Goal: Task Accomplishment & Management: Manage account settings

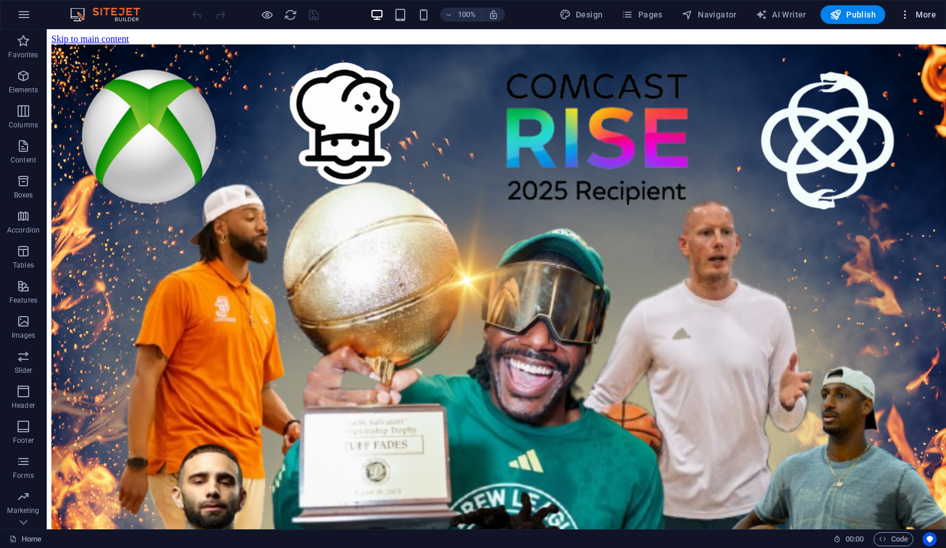
click at [926, 11] on span "More" at bounding box center [917, 15] width 37 height 12
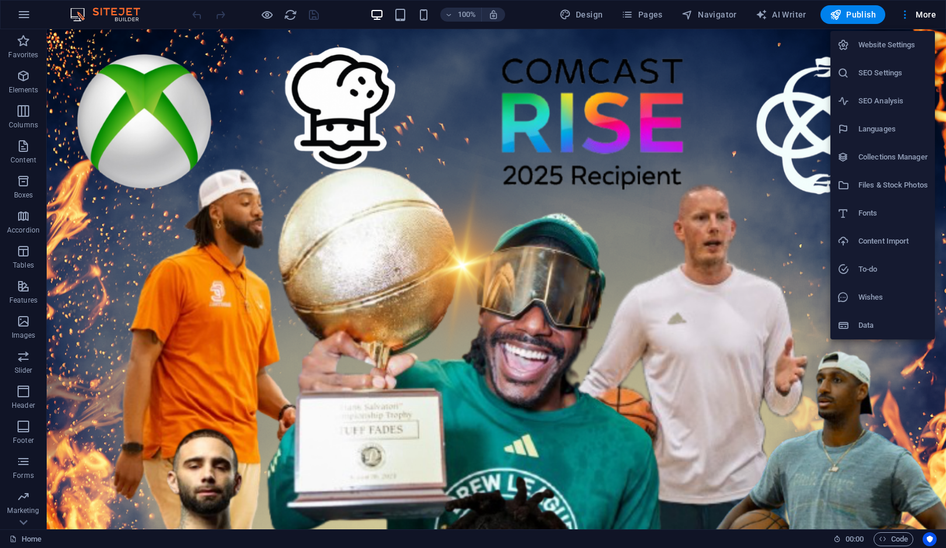
click at [903, 52] on li "Website Settings" at bounding box center [882, 45] width 104 height 28
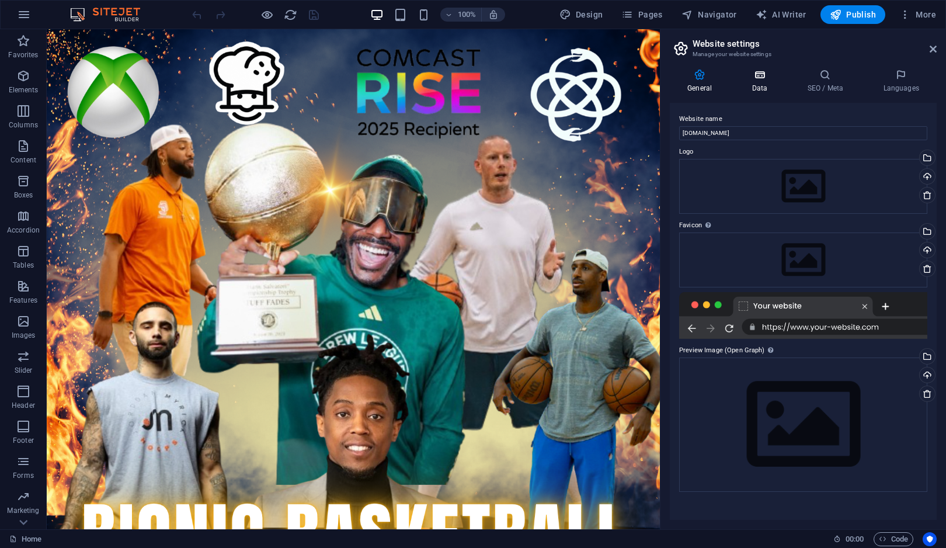
click at [763, 77] on icon at bounding box center [759, 75] width 51 height 12
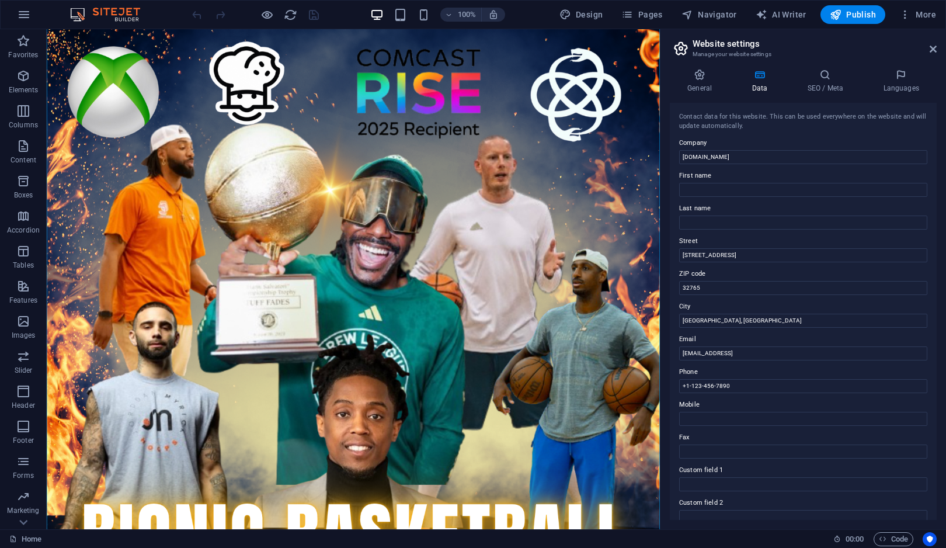
scroll to position [576, 0]
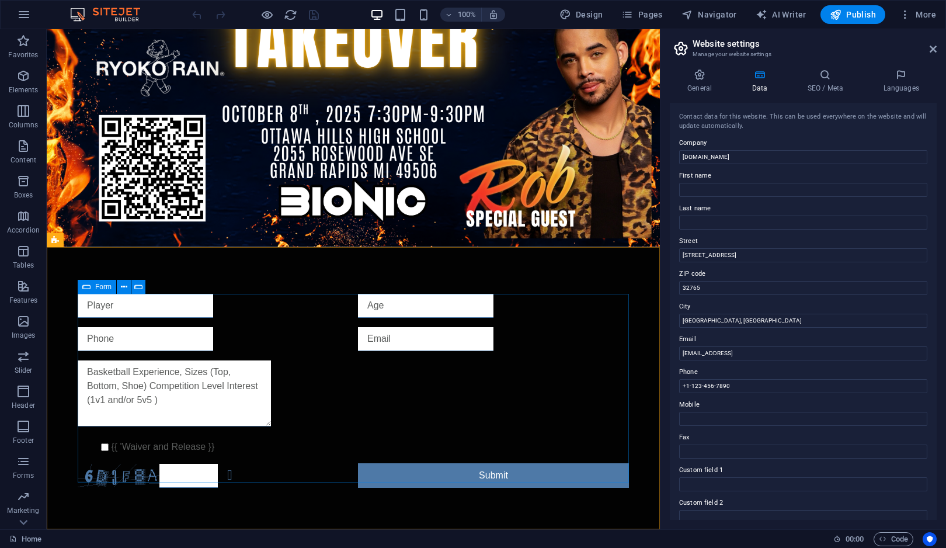
click at [85, 290] on icon at bounding box center [86, 287] width 8 height 14
click at [95, 283] on span "Form" at bounding box center [103, 286] width 16 height 7
click at [124, 285] on icon at bounding box center [124, 287] width 6 height 12
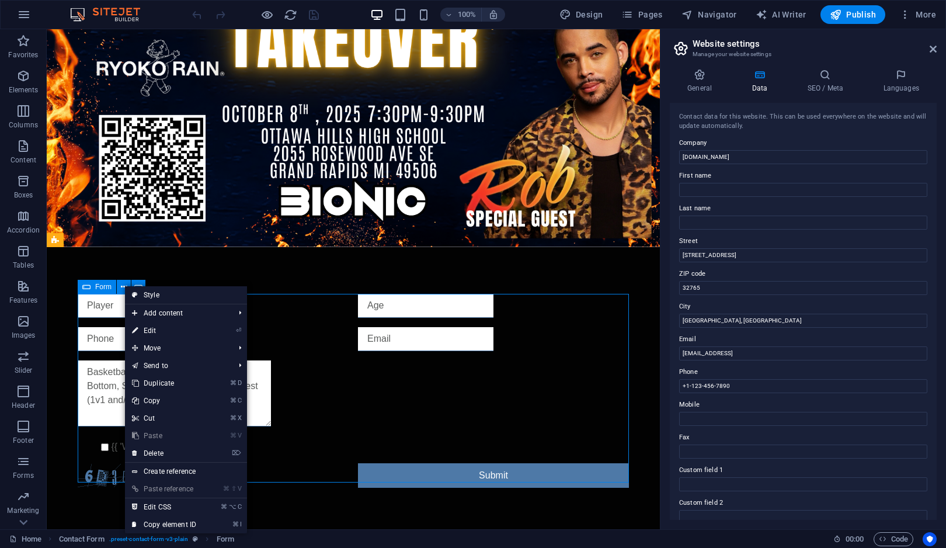
click at [100, 286] on span "Form" at bounding box center [103, 286] width 16 height 7
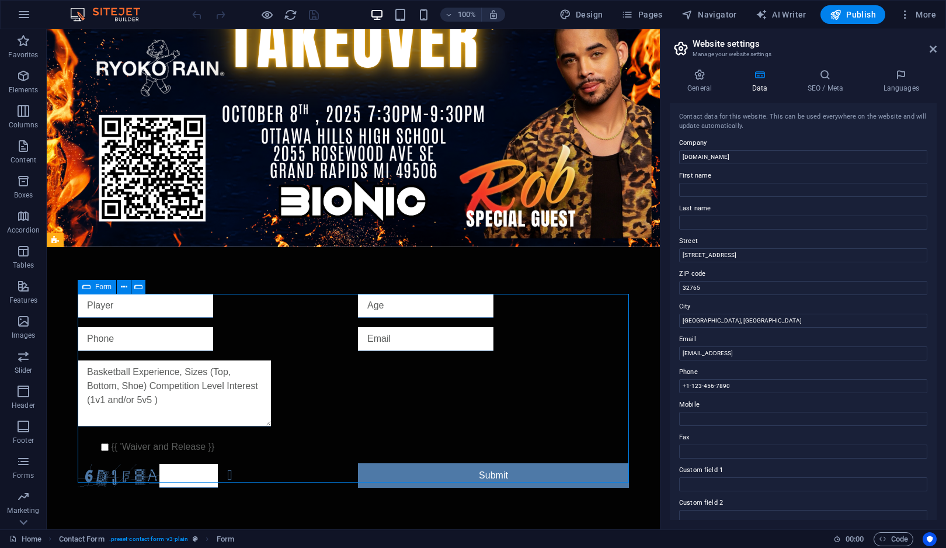
click at [100, 286] on span "Form" at bounding box center [103, 286] width 16 height 7
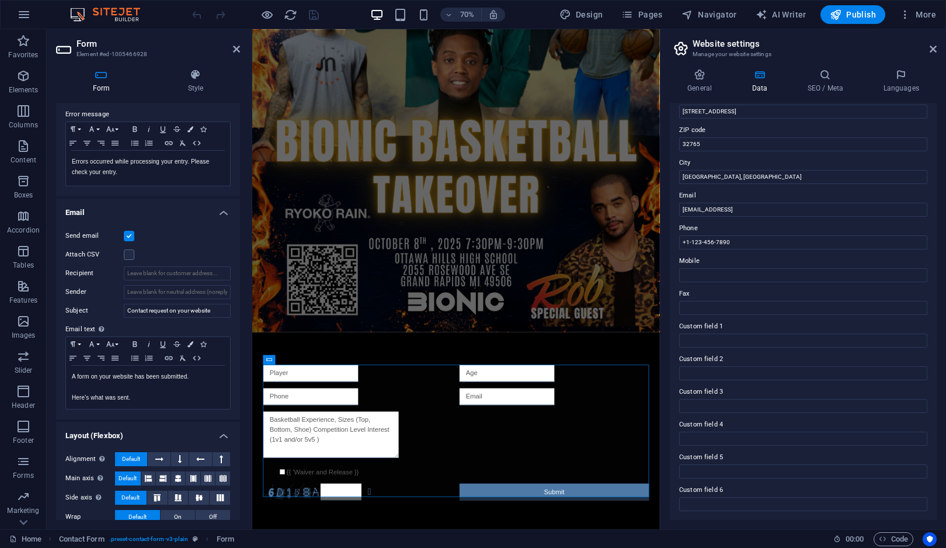
scroll to position [0, 0]
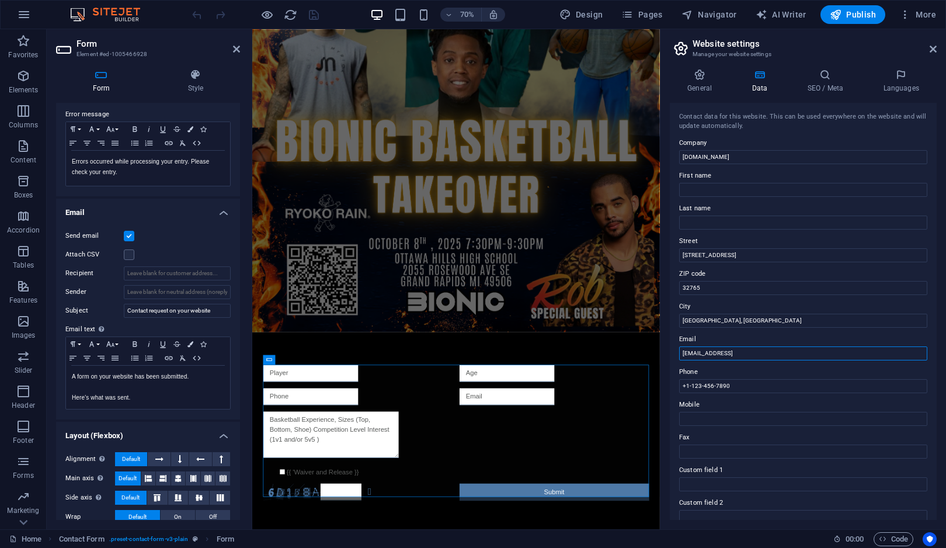
click at [739, 351] on input "940a0cd2d246afa0f58463ff0d911d@cpanel.local" at bounding box center [803, 353] width 248 height 14
click at [739, 351] on input "[EMAIL_ADDRESS]" at bounding box center [803, 353] width 248 height 14
paste input "submissions@bionicbrooks.com"
type input "submissions@bionicbrooks.com"
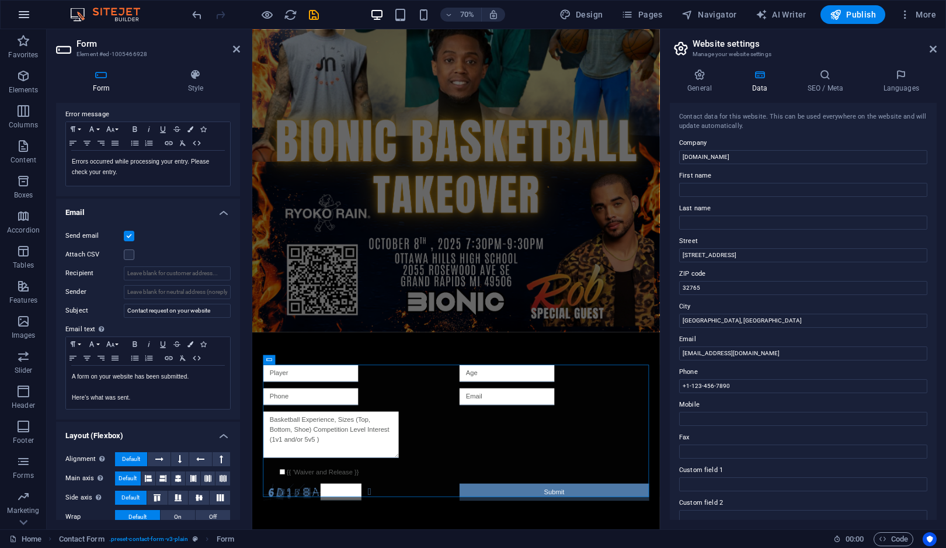
click at [22, 10] on icon "button" at bounding box center [24, 15] width 14 height 14
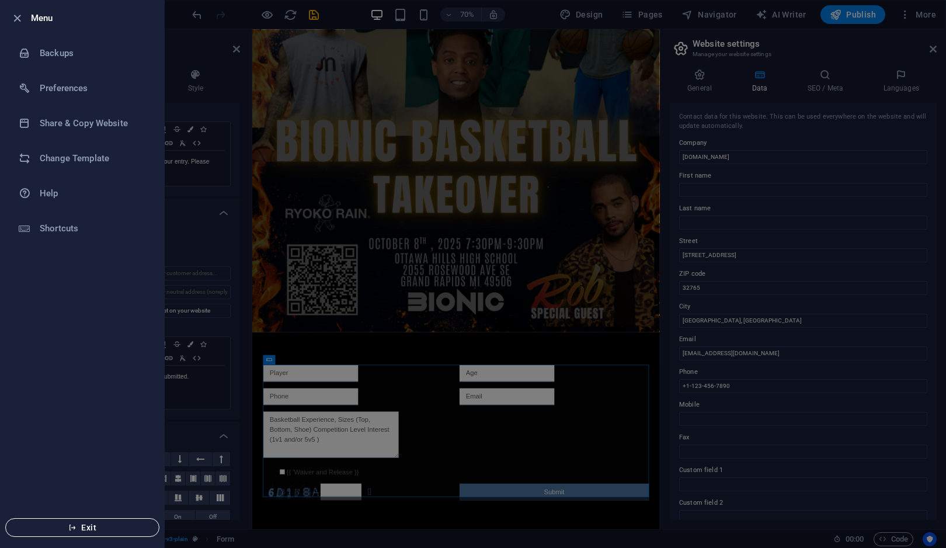
click at [94, 531] on span "Exit" at bounding box center [82, 526] width 134 height 9
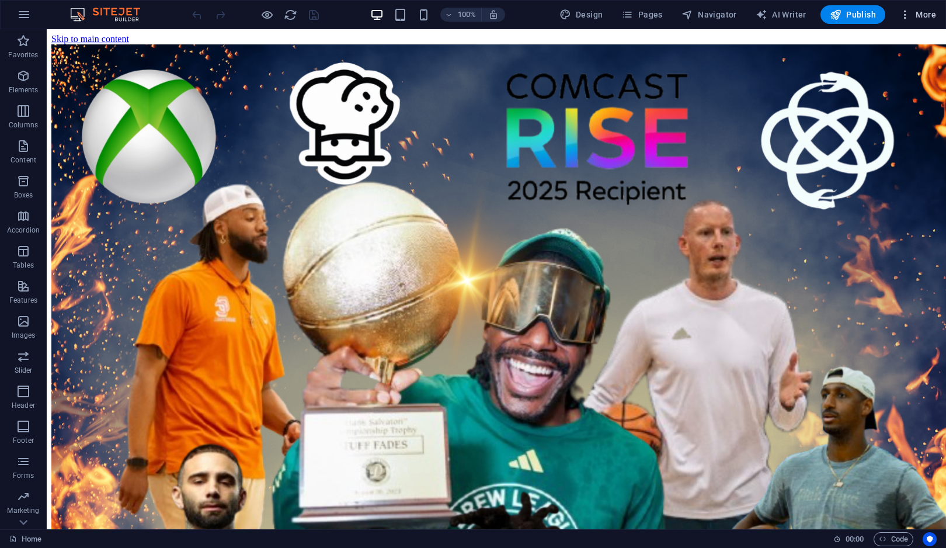
click at [924, 9] on span "More" at bounding box center [917, 15] width 37 height 12
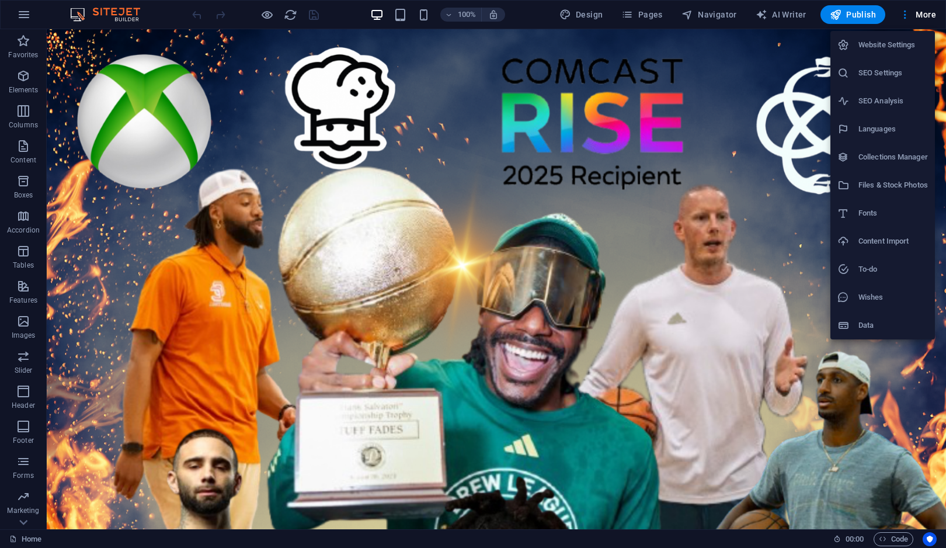
click at [899, 40] on h6 "Website Settings" at bounding box center [892, 45] width 69 height 14
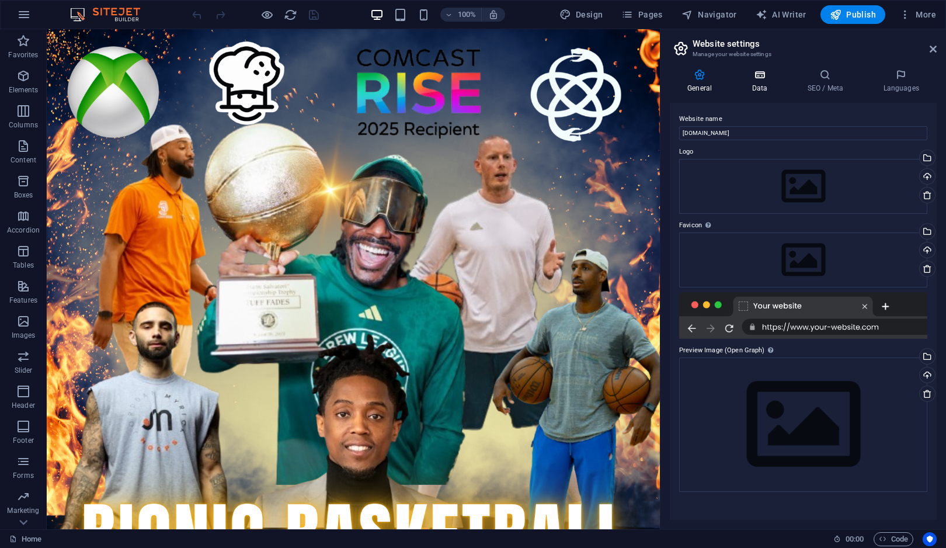
click at [762, 82] on h4 "Data" at bounding box center [761, 81] width 55 height 25
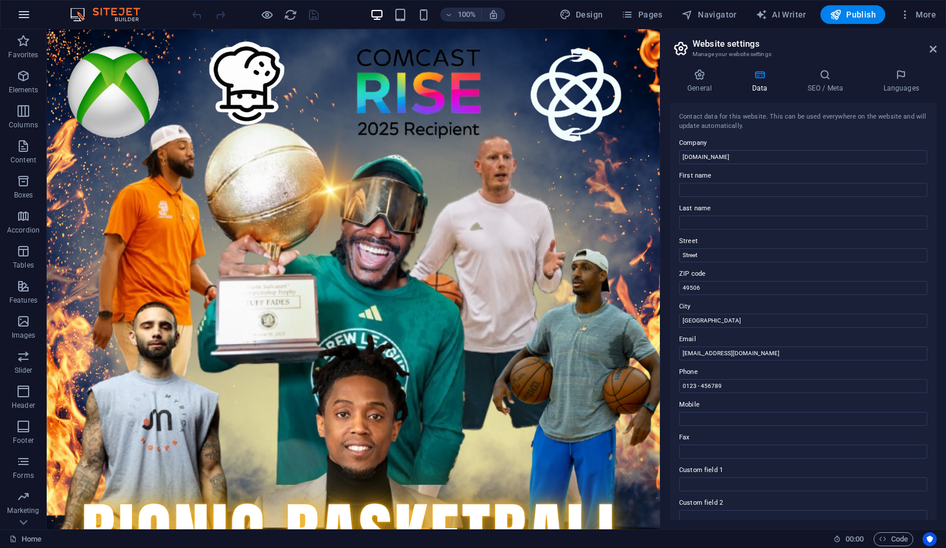
click at [27, 21] on icon "button" at bounding box center [24, 15] width 14 height 14
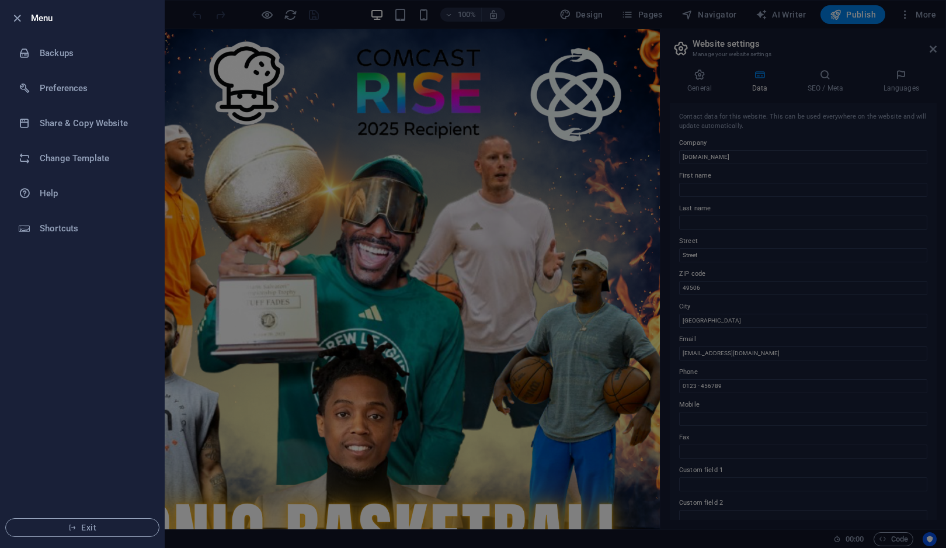
click at [309, 199] on div at bounding box center [473, 274] width 946 height 548
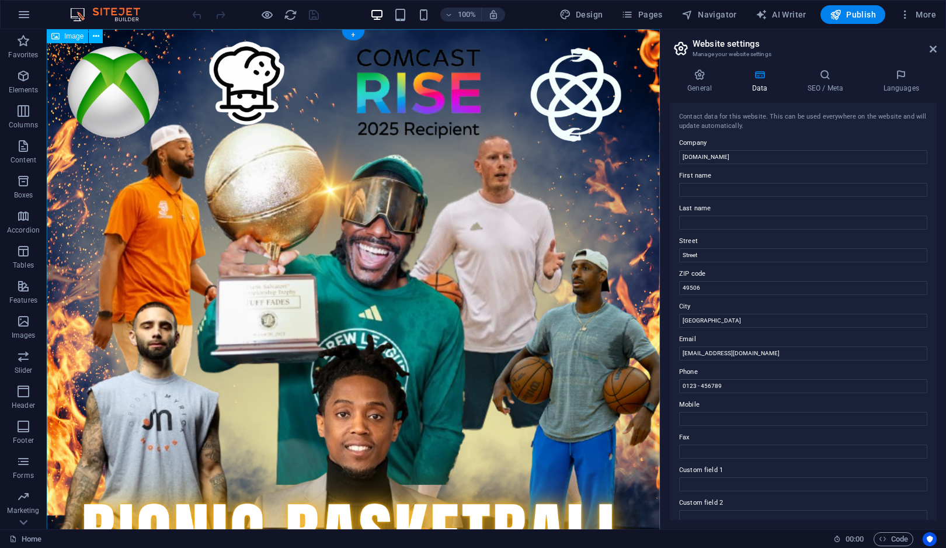
scroll to position [576, 0]
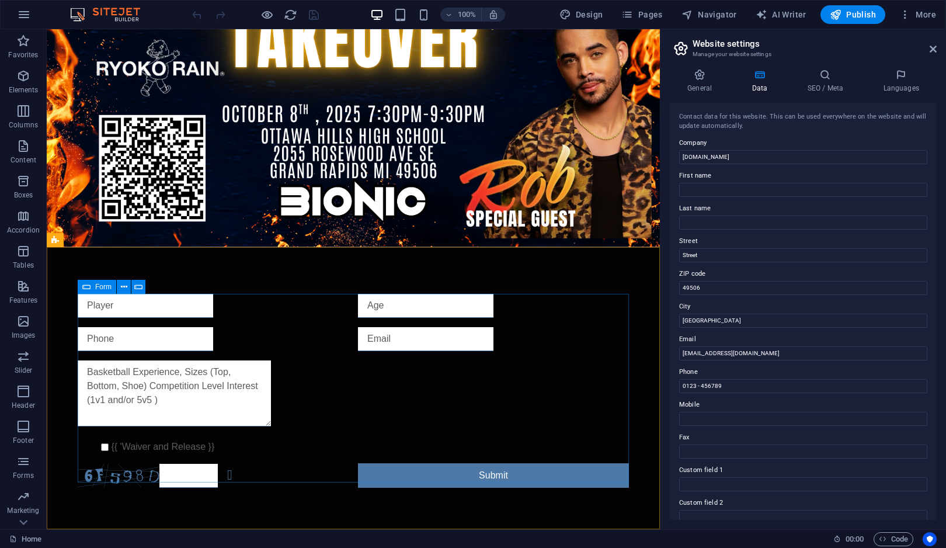
click at [91, 285] on div "Form" at bounding box center [97, 287] width 39 height 14
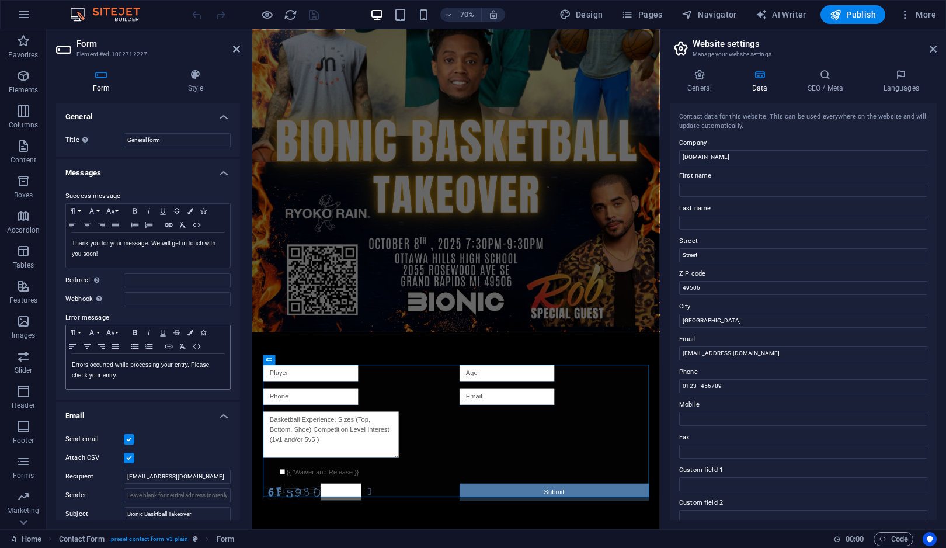
scroll to position [78, 0]
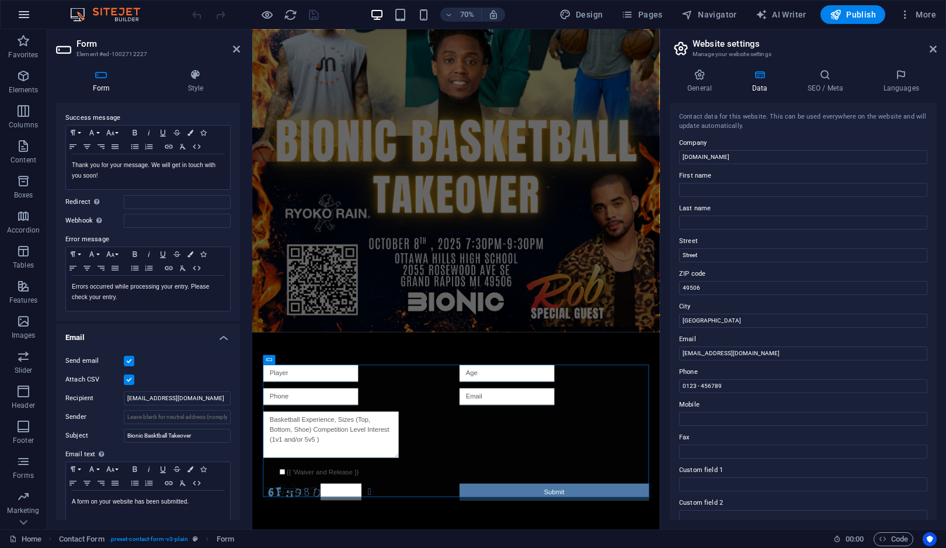
click at [25, 16] on icon "button" at bounding box center [24, 15] width 14 height 14
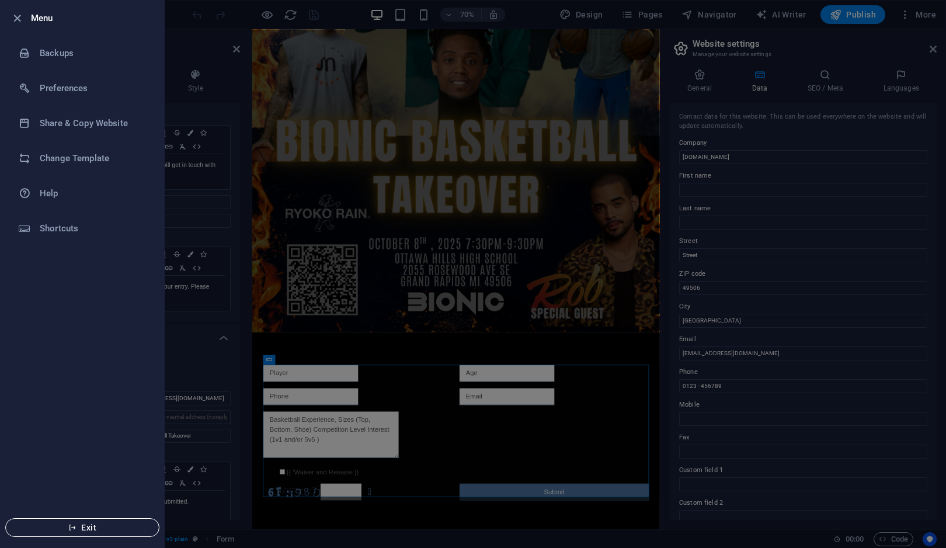
click at [116, 532] on button "Exit" at bounding box center [82, 527] width 154 height 19
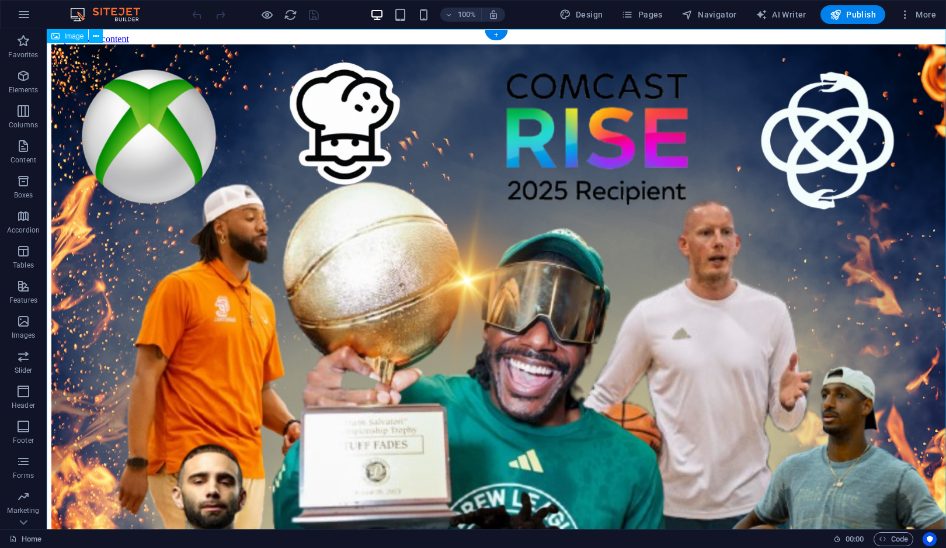
scroll to position [946, 0]
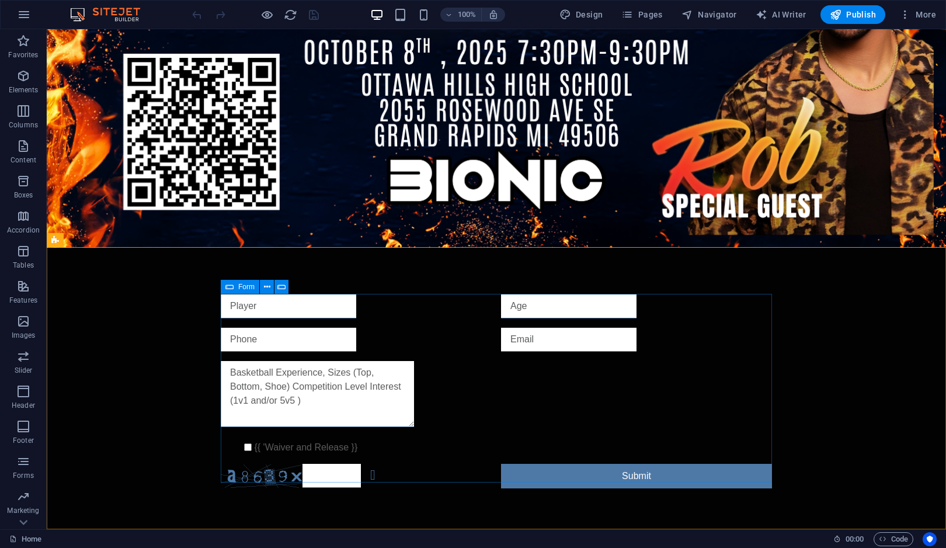
click at [236, 287] on div "Form" at bounding box center [240, 287] width 39 height 14
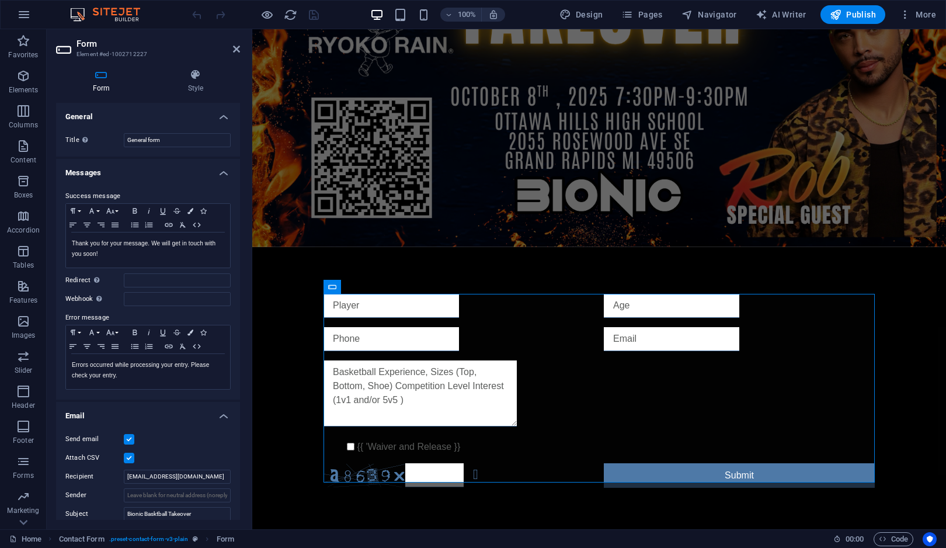
scroll to position [114, 0]
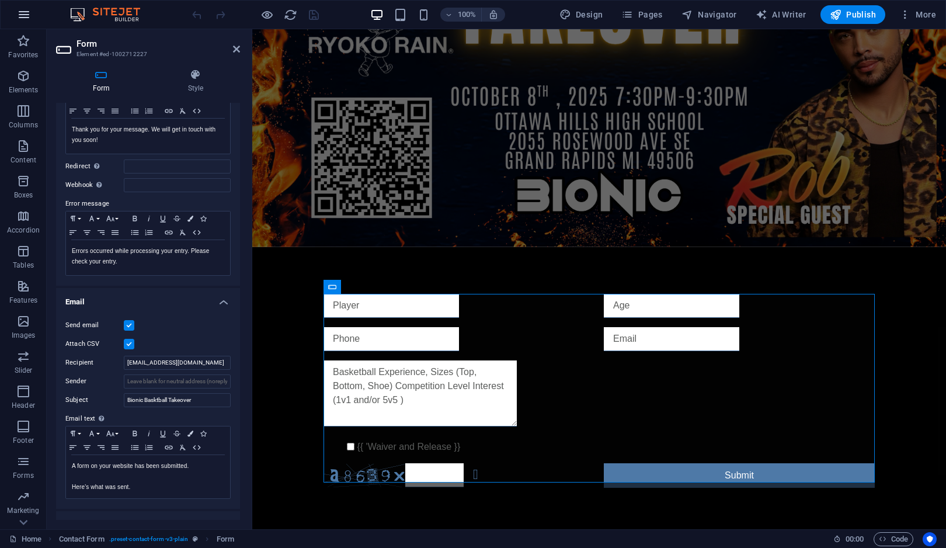
click at [27, 18] on icon "button" at bounding box center [24, 15] width 14 height 14
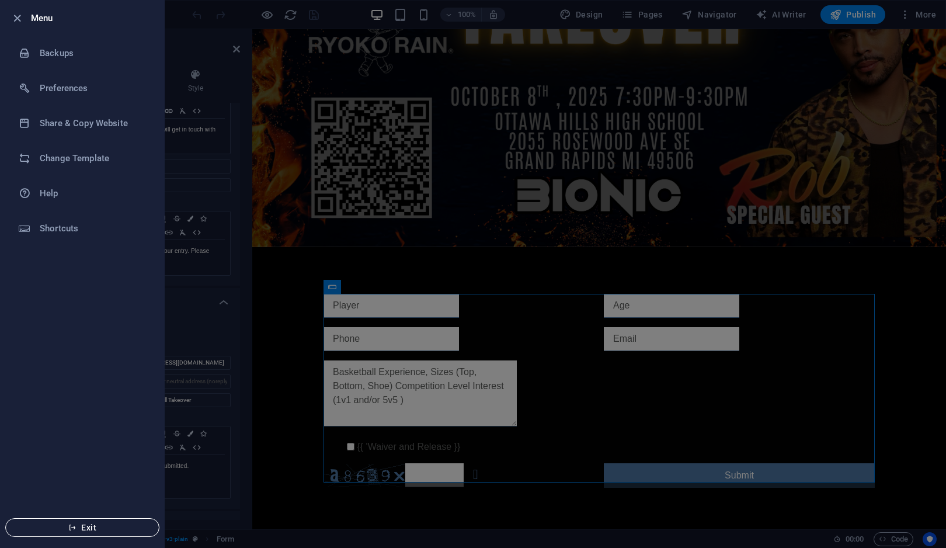
click at [76, 529] on icon "button" at bounding box center [72, 527] width 8 height 8
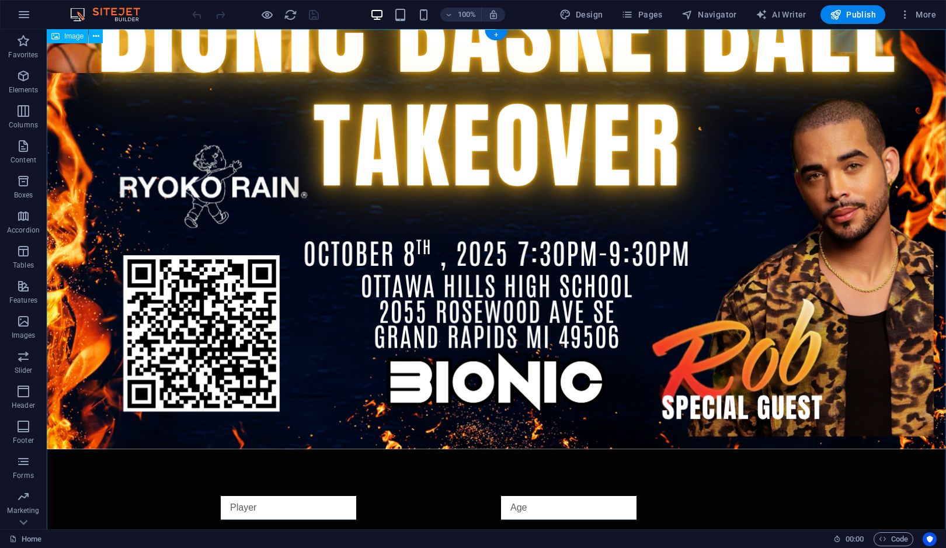
scroll to position [946, 0]
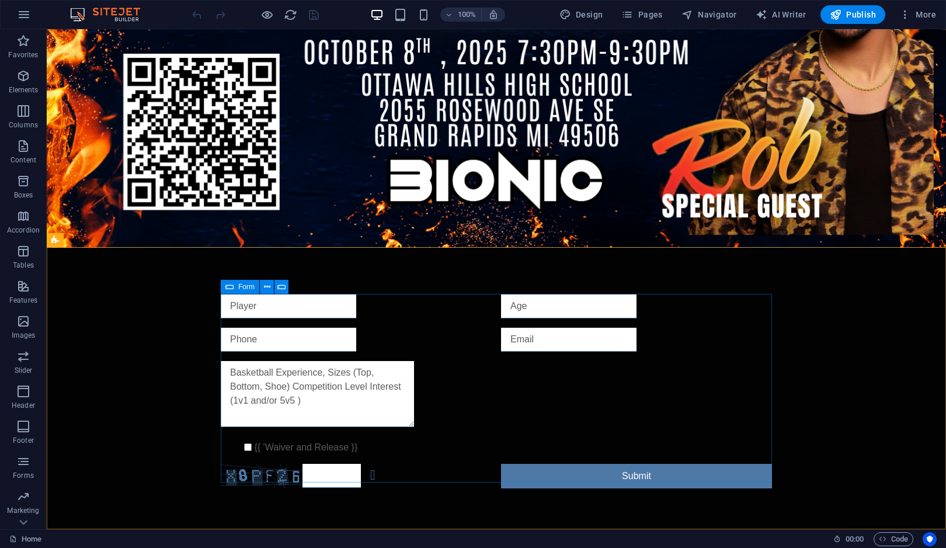
click at [243, 285] on span "Form" at bounding box center [246, 286] width 16 height 7
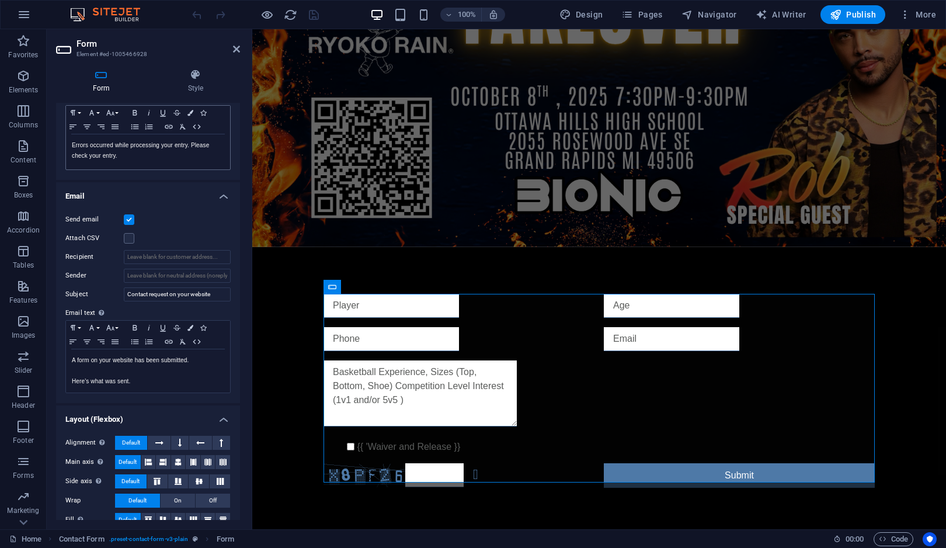
scroll to position [236, 0]
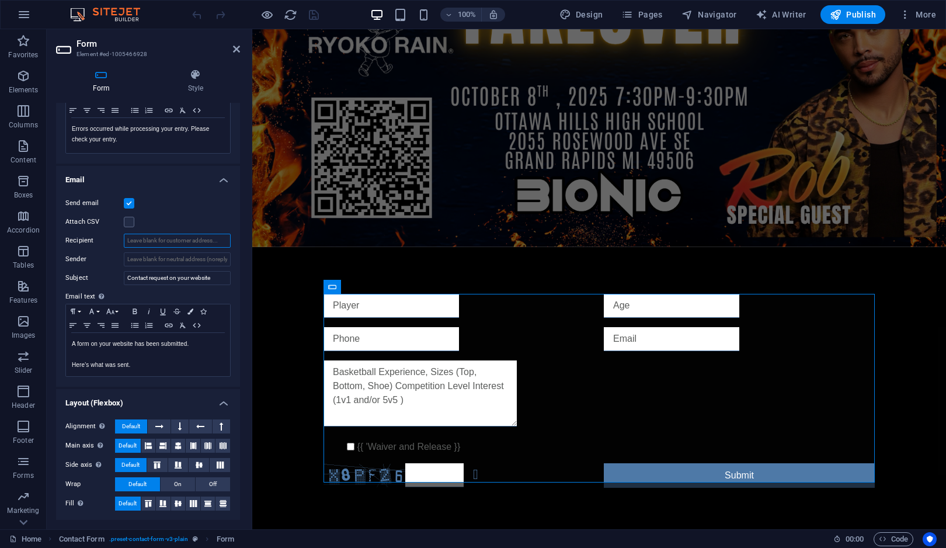
click at [181, 239] on input "Recipient" at bounding box center [177, 241] width 107 height 14
type input "submissions@bionicbrooks.com"
click at [856, 19] on span "Publish" at bounding box center [853, 15] width 46 height 12
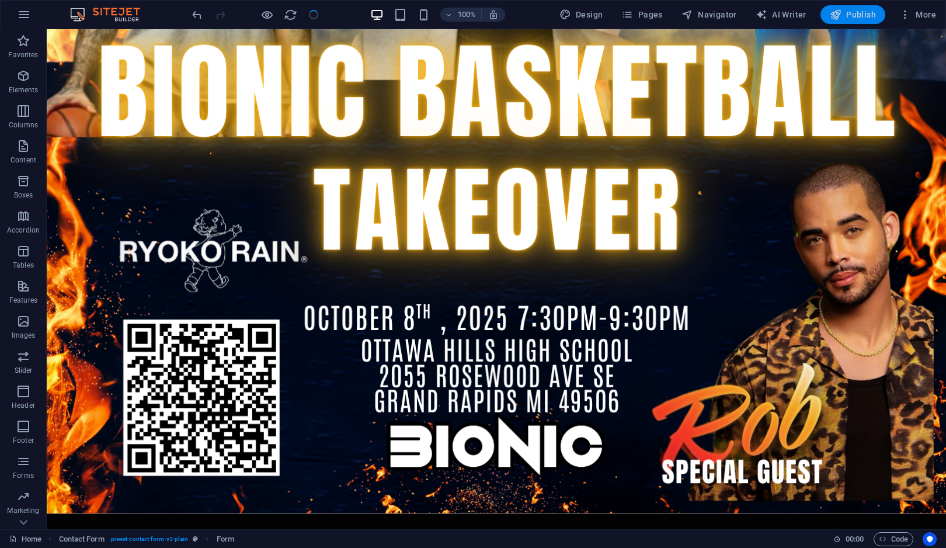
checkbox input "false"
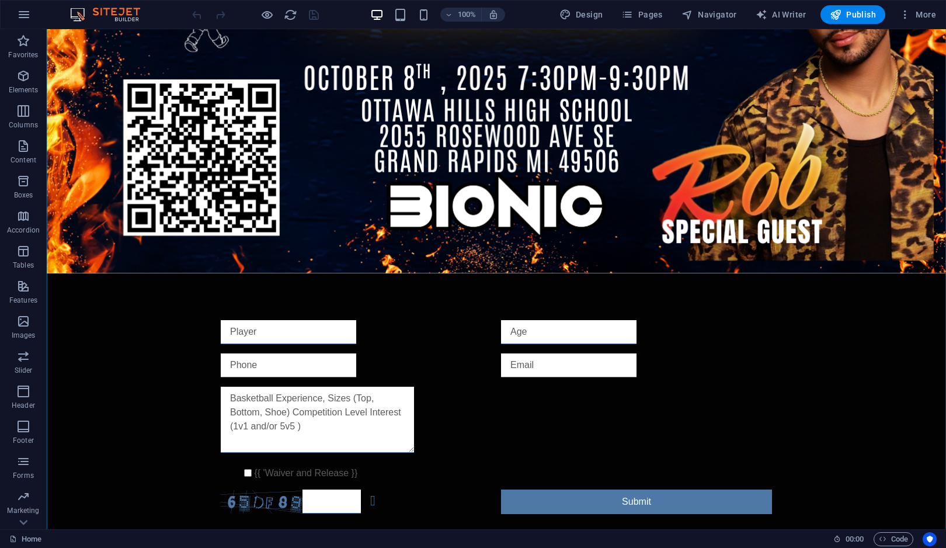
scroll to position [946, 0]
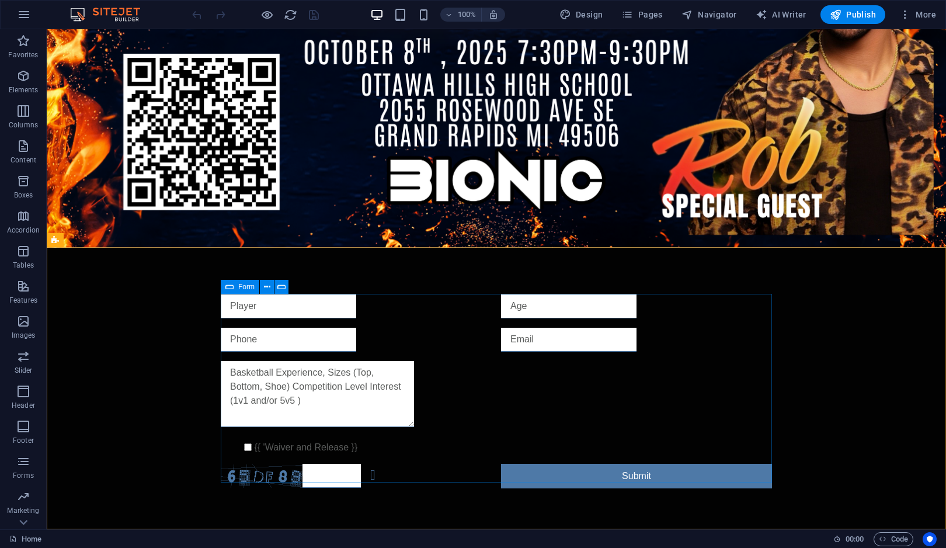
click at [229, 288] on icon at bounding box center [229, 287] width 8 height 14
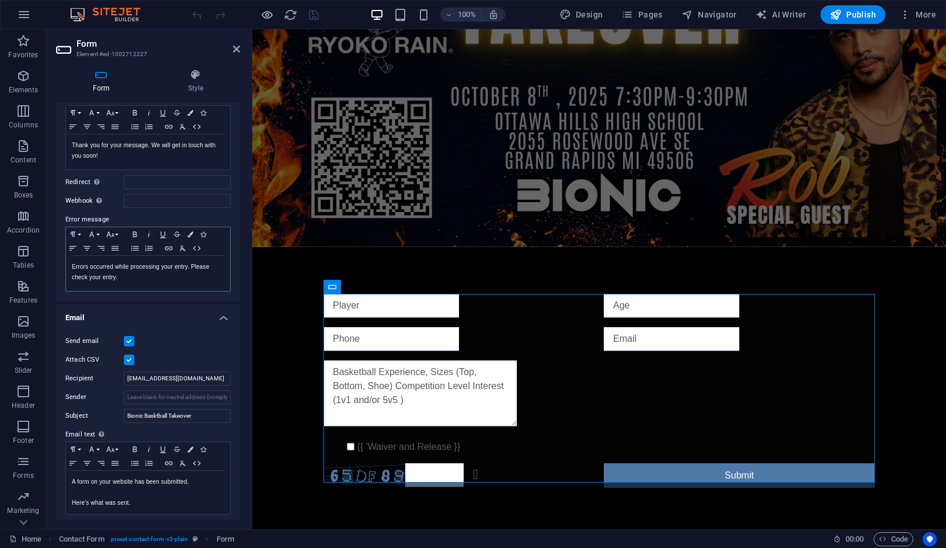
scroll to position [99, 0]
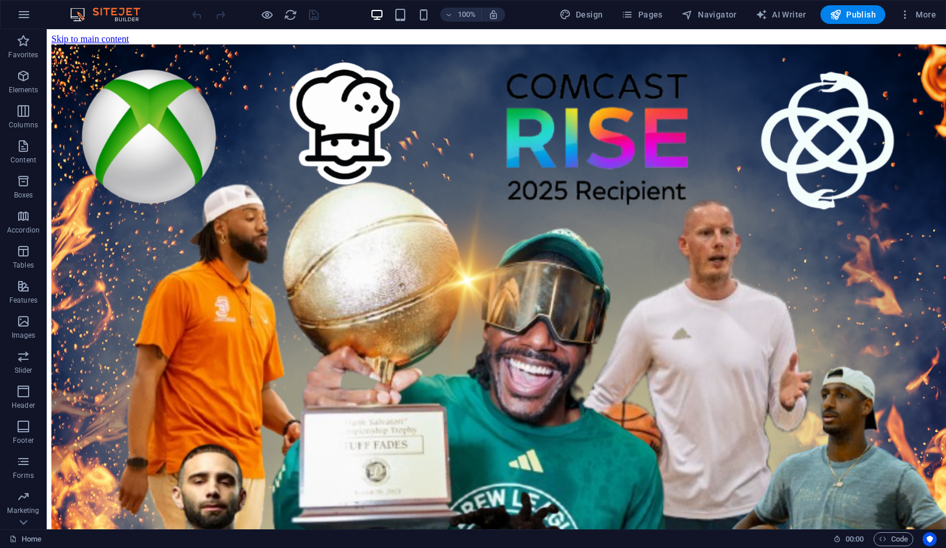
click at [920, 24] on div "100% Design Pages Navigator AI Writer Publish More" at bounding box center [473, 15] width 945 height 28
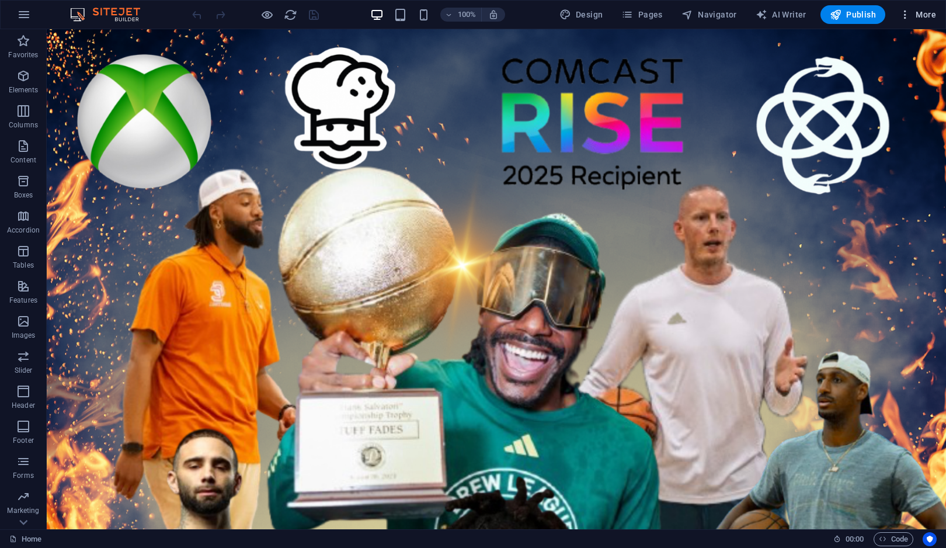
click at [928, 14] on span "More" at bounding box center [917, 15] width 37 height 12
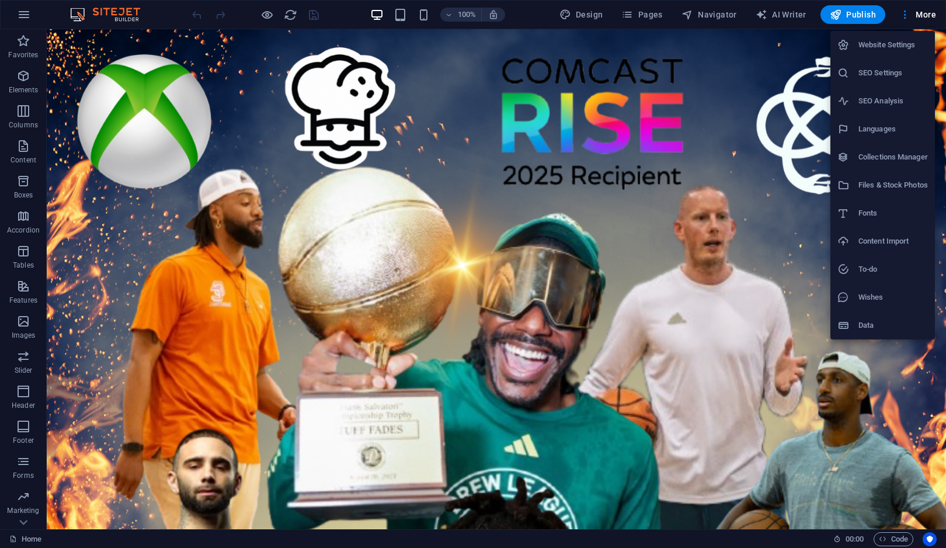
click at [907, 45] on h6 "Website Settings" at bounding box center [892, 45] width 69 height 14
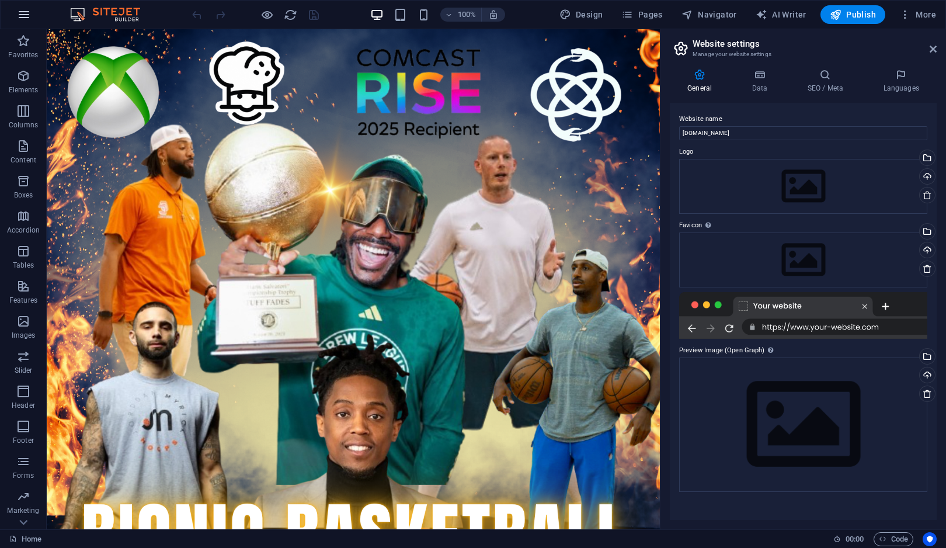
click at [26, 16] on icon "button" at bounding box center [24, 15] width 14 height 14
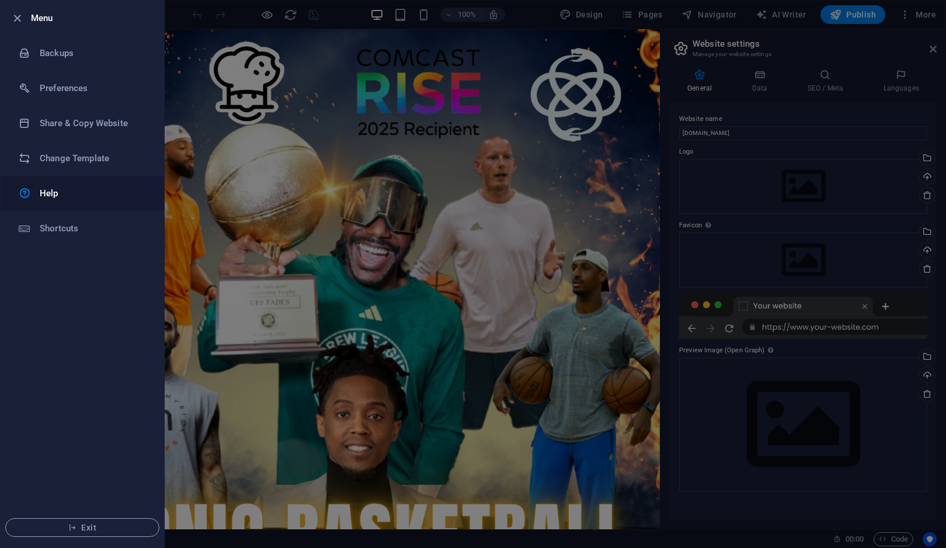
click at [95, 199] on h6 "Help" at bounding box center [94, 193] width 108 height 14
click at [36, 20] on h6 "Menu" at bounding box center [93, 18] width 124 height 14
click at [18, 20] on icon "button" at bounding box center [17, 18] width 13 height 13
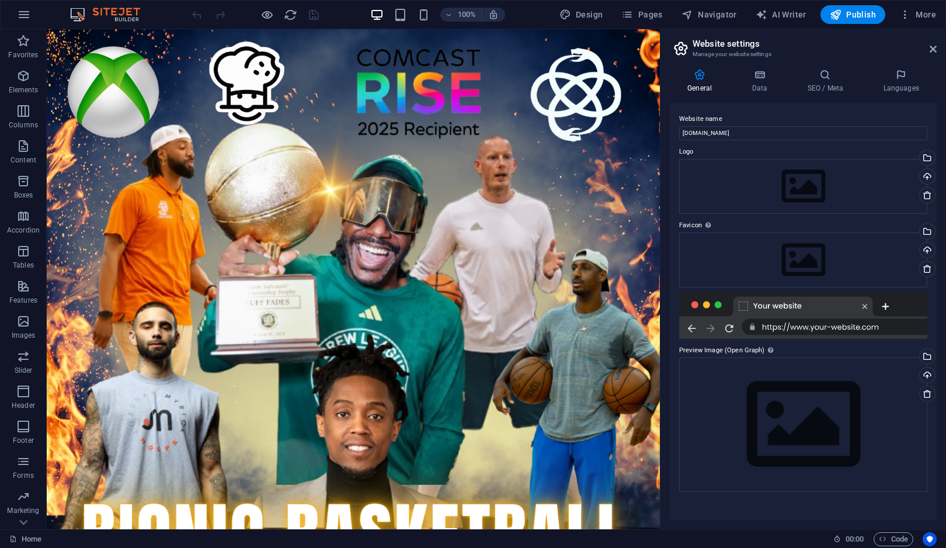
click at [18, 20] on icon "button" at bounding box center [24, 15] width 14 height 14
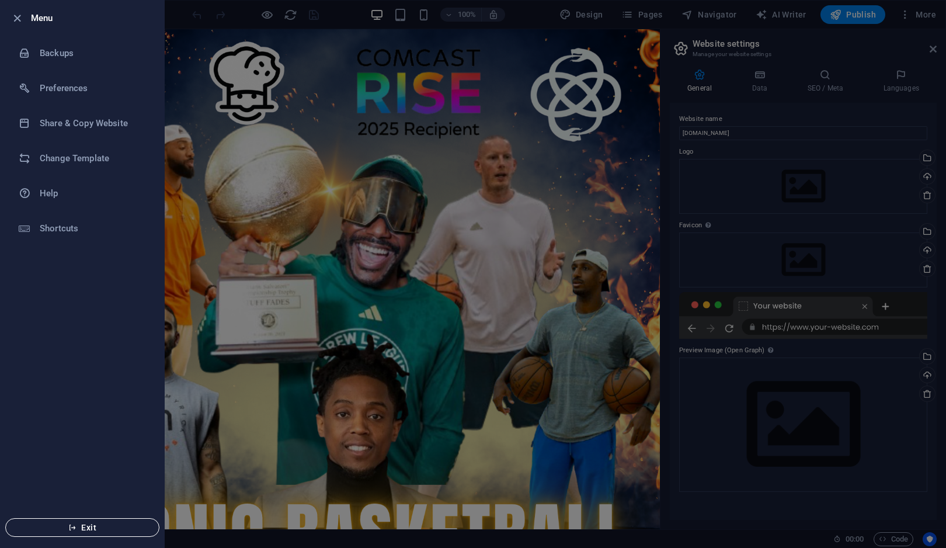
click at [58, 524] on span "Exit" at bounding box center [82, 526] width 134 height 9
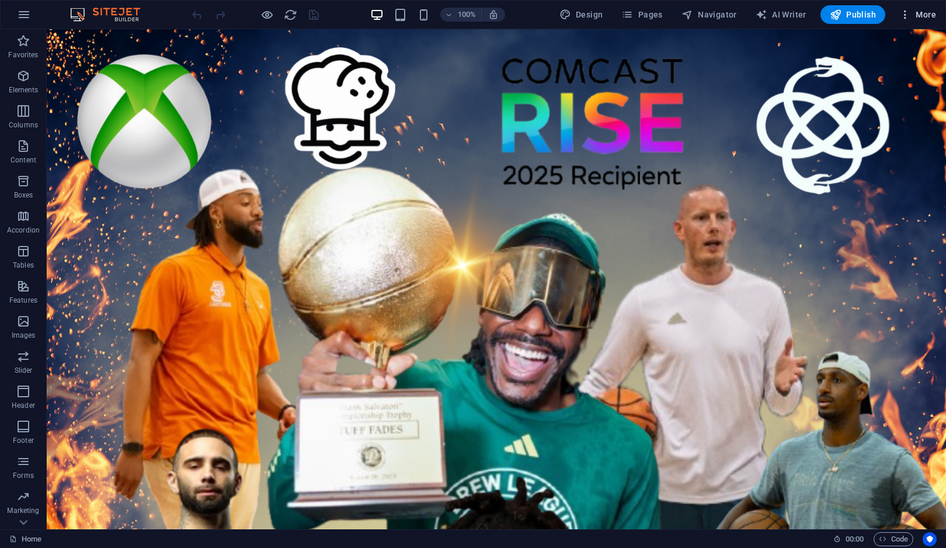
click at [905, 15] on icon "button" at bounding box center [905, 15] width 12 height 12
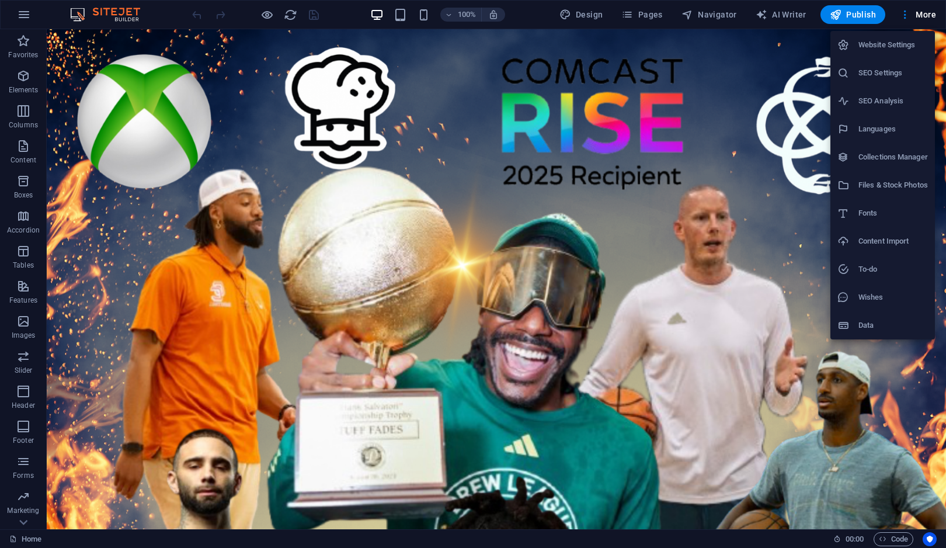
click at [930, 540] on div at bounding box center [473, 274] width 946 height 548
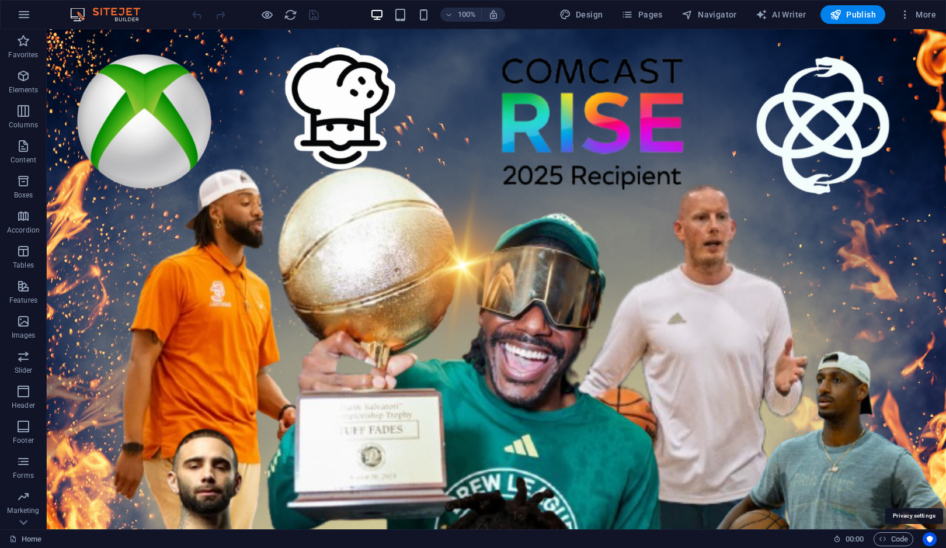
click at [930, 540] on icon "Usercentrics" at bounding box center [929, 539] width 8 height 8
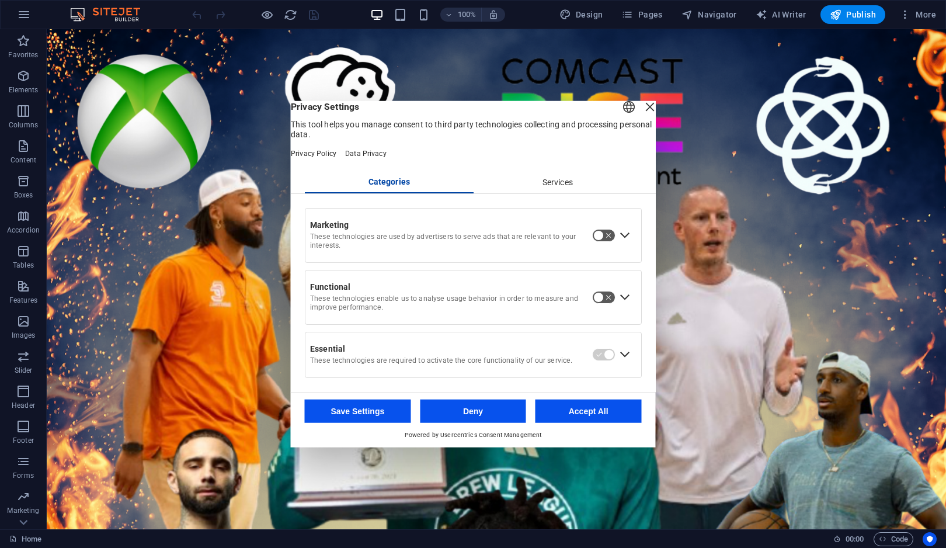
click at [642, 114] on div "Close Layer" at bounding box center [650, 107] width 16 height 16
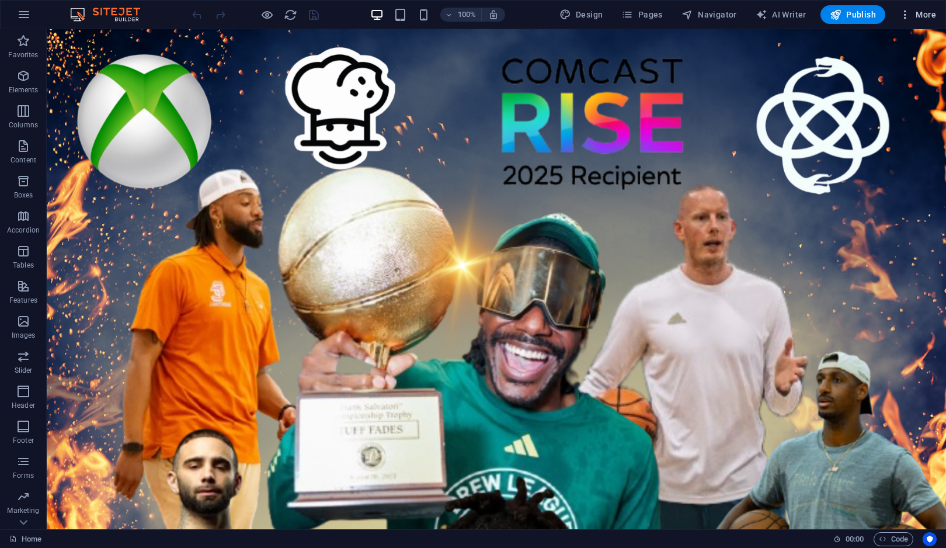
click at [900, 10] on icon "button" at bounding box center [905, 15] width 12 height 12
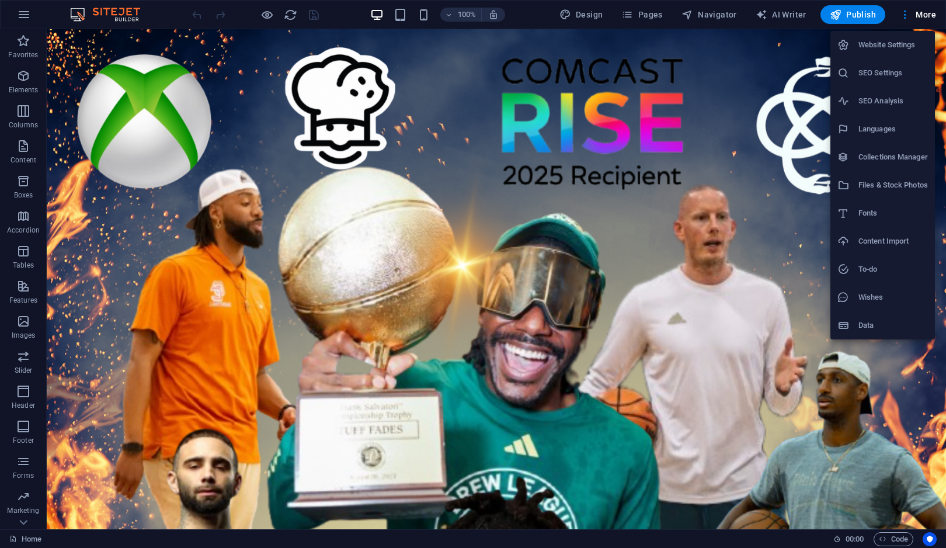
click at [873, 54] on li "Website Settings" at bounding box center [882, 45] width 104 height 28
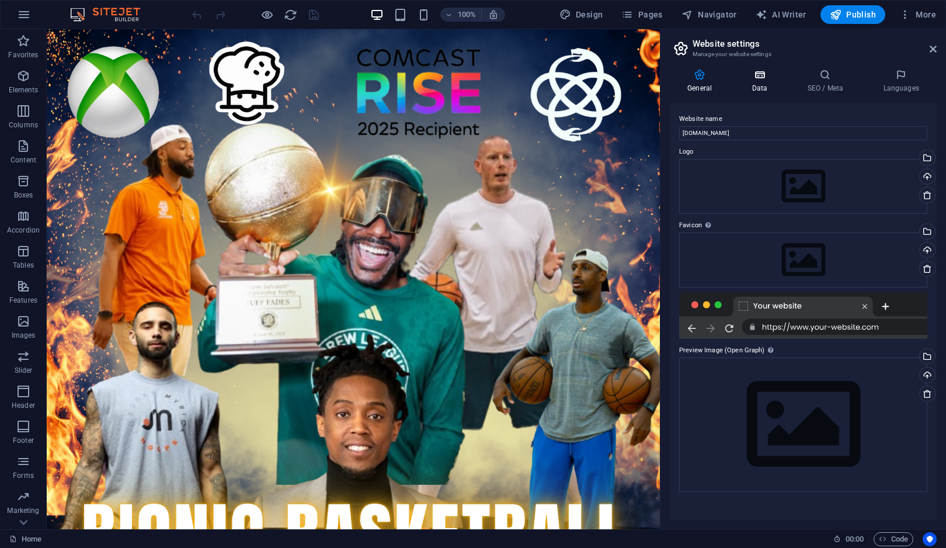
click at [754, 88] on h4 "Data" at bounding box center [761, 81] width 55 height 25
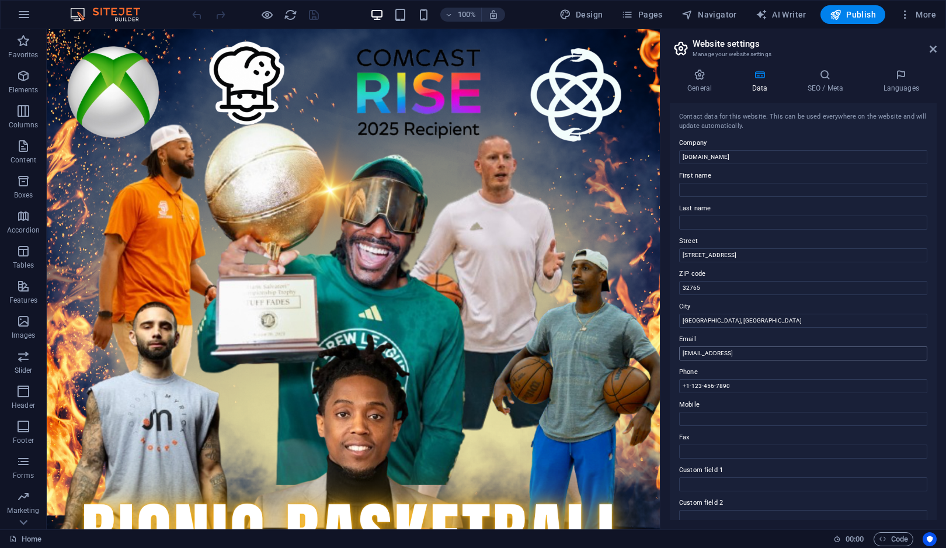
scroll to position [144, 0]
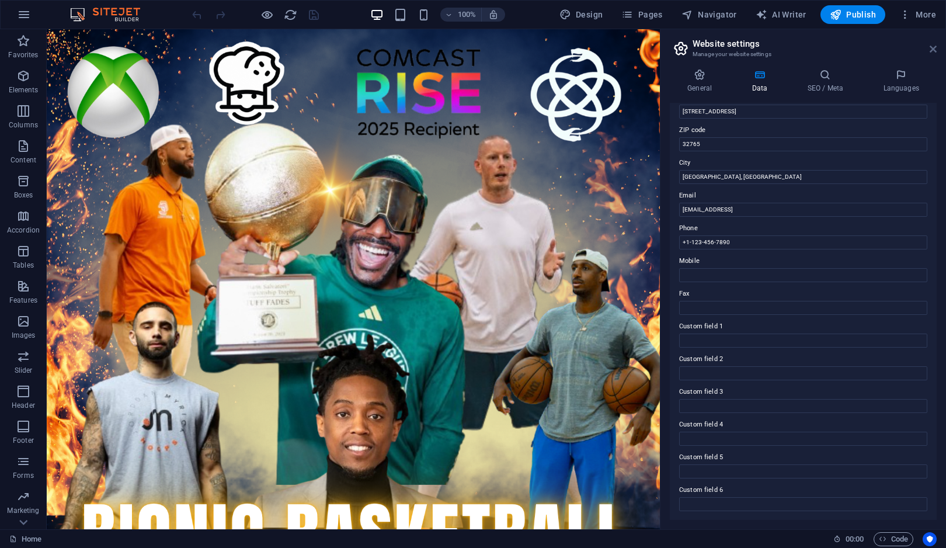
click at [930, 48] on icon at bounding box center [932, 48] width 7 height 9
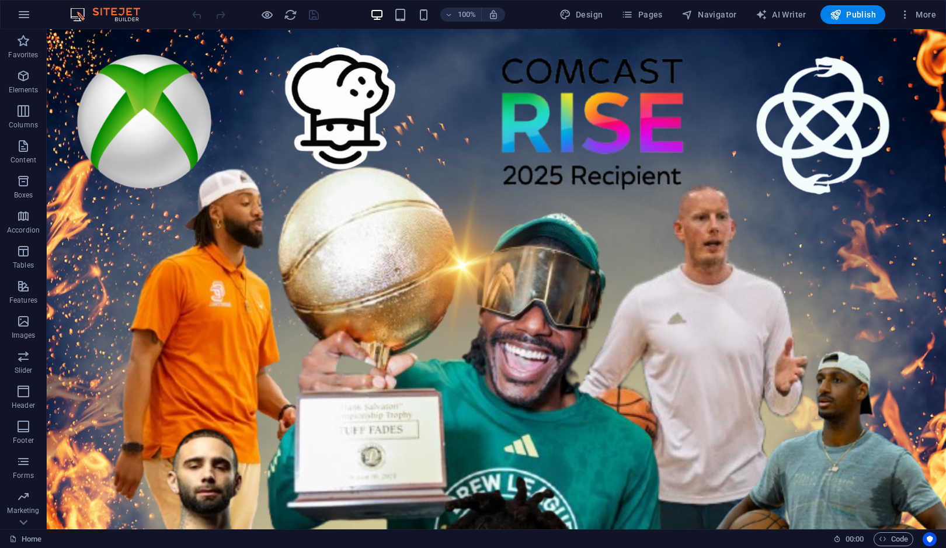
click at [76, 15] on img at bounding box center [111, 15] width 88 height 14
click at [32, 538] on link "Home" at bounding box center [25, 539] width 32 height 14
click at [25, 16] on icon "button" at bounding box center [24, 15] width 14 height 14
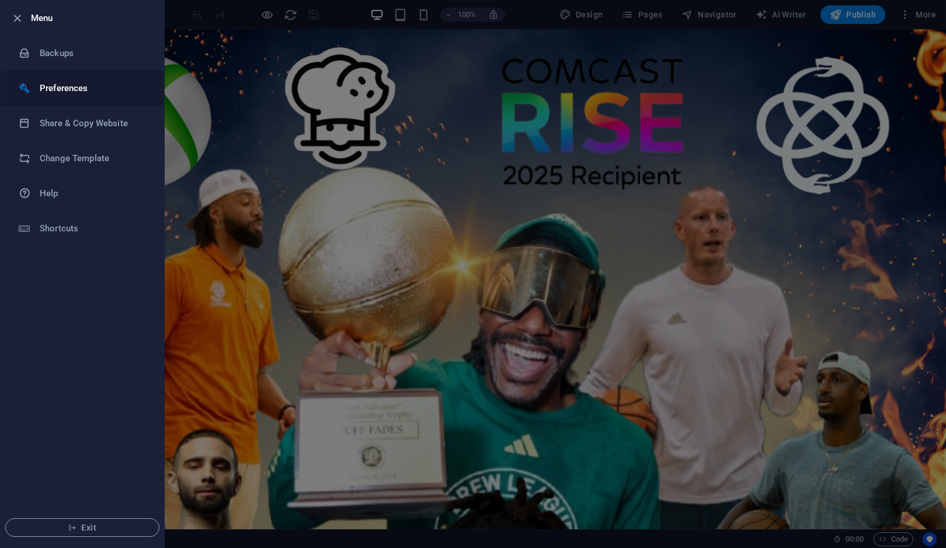
click at [85, 82] on h6 "Preferences" at bounding box center [94, 88] width 108 height 14
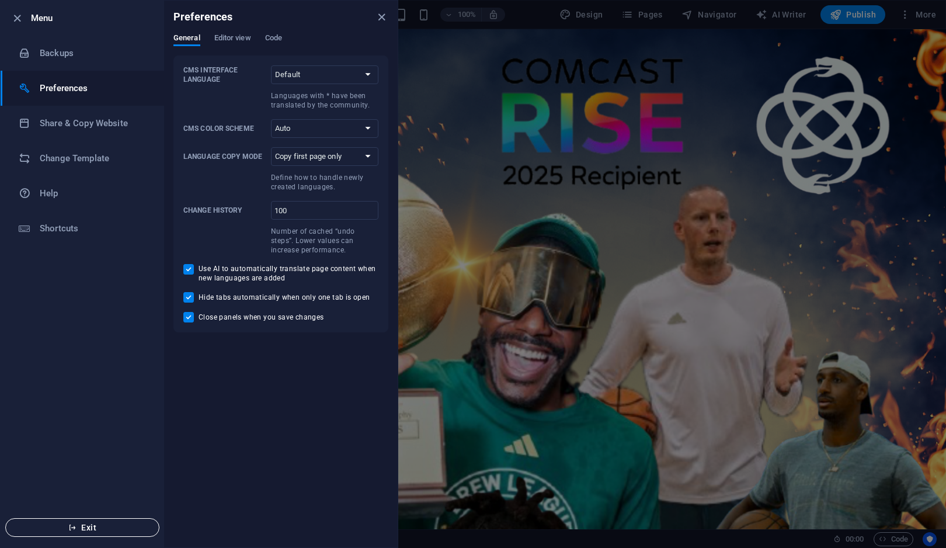
click at [132, 535] on button "Exit" at bounding box center [82, 527] width 154 height 19
